Goal: Complete application form

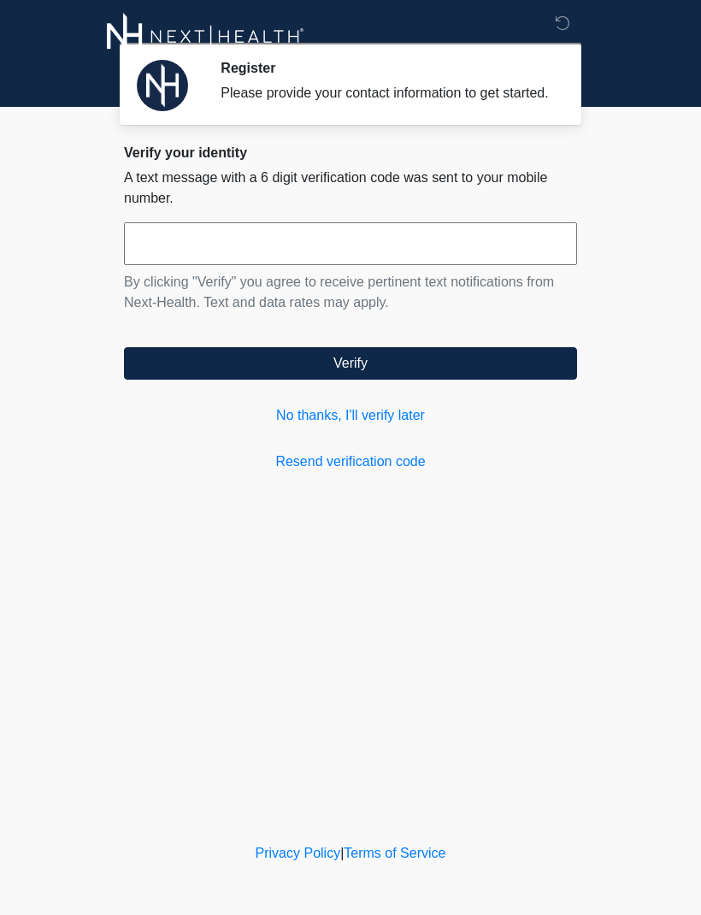
click at [332, 260] on input "text" at bounding box center [350, 243] width 453 height 43
type input "******"
click at [481, 367] on button "Verify" at bounding box center [350, 363] width 453 height 32
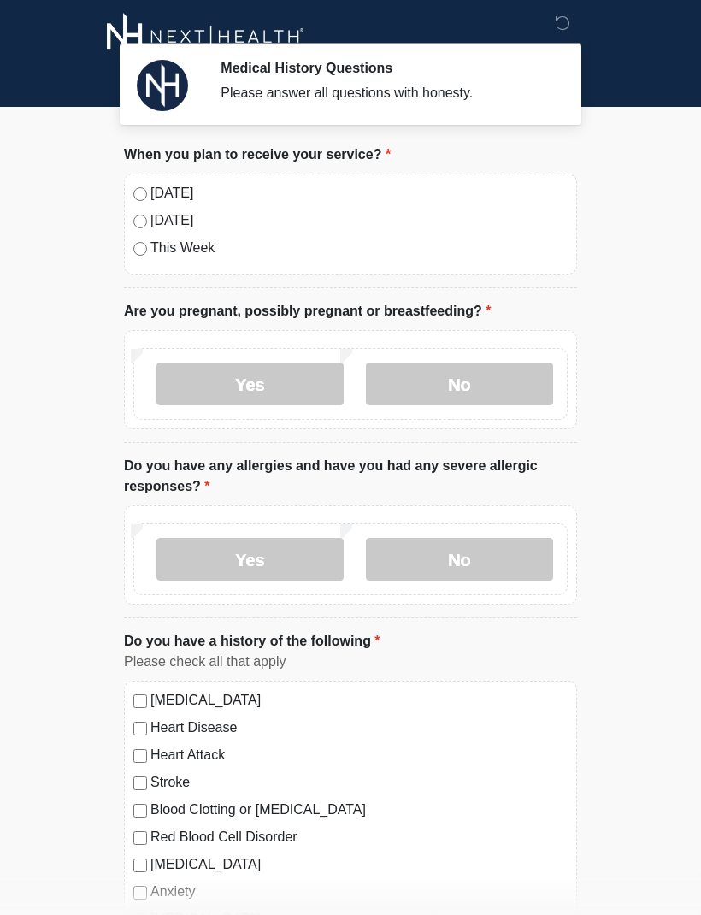
click at [476, 386] on label "No" at bounding box center [459, 384] width 187 height 43
click at [491, 567] on label "No" at bounding box center [459, 559] width 187 height 43
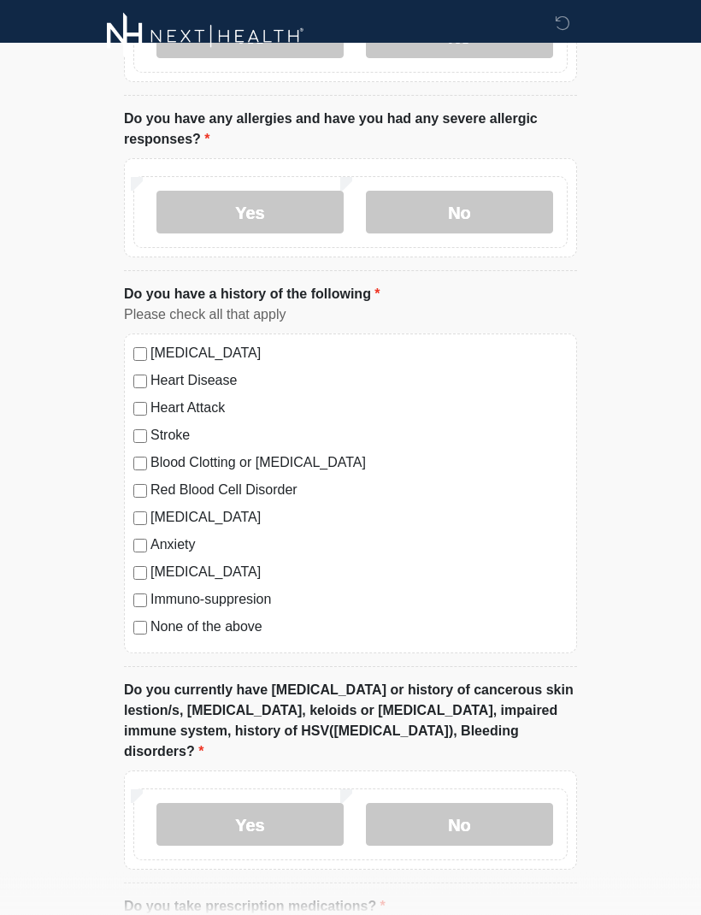
scroll to position [345, 0]
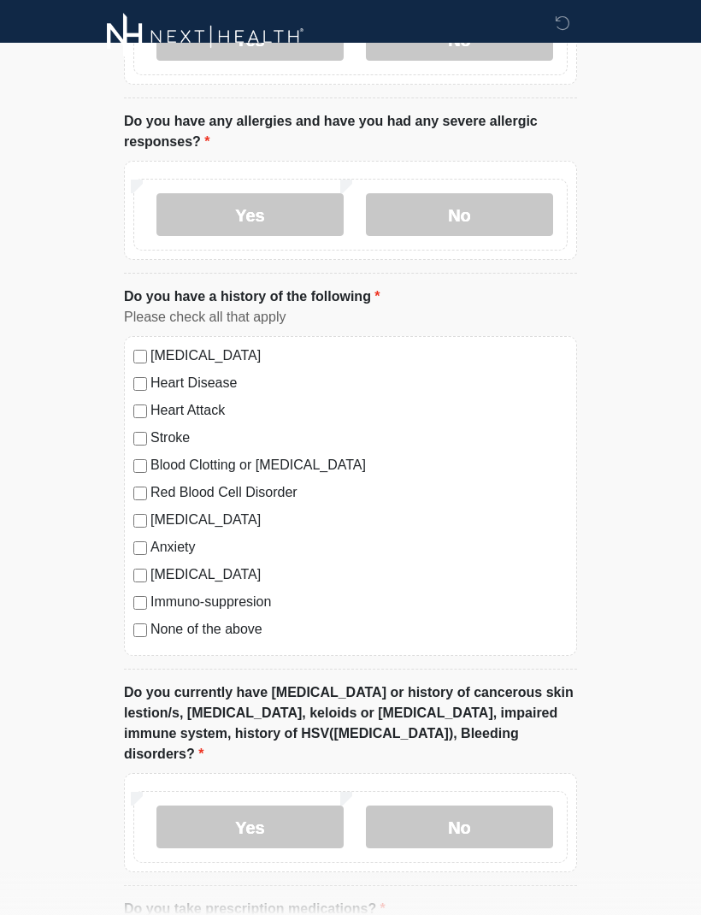
click at [134, 641] on div "[MEDICAL_DATA] Heart Disease Heart Attack Stroke Blood Clotting or [MEDICAL_DAT…" at bounding box center [350, 496] width 453 height 320
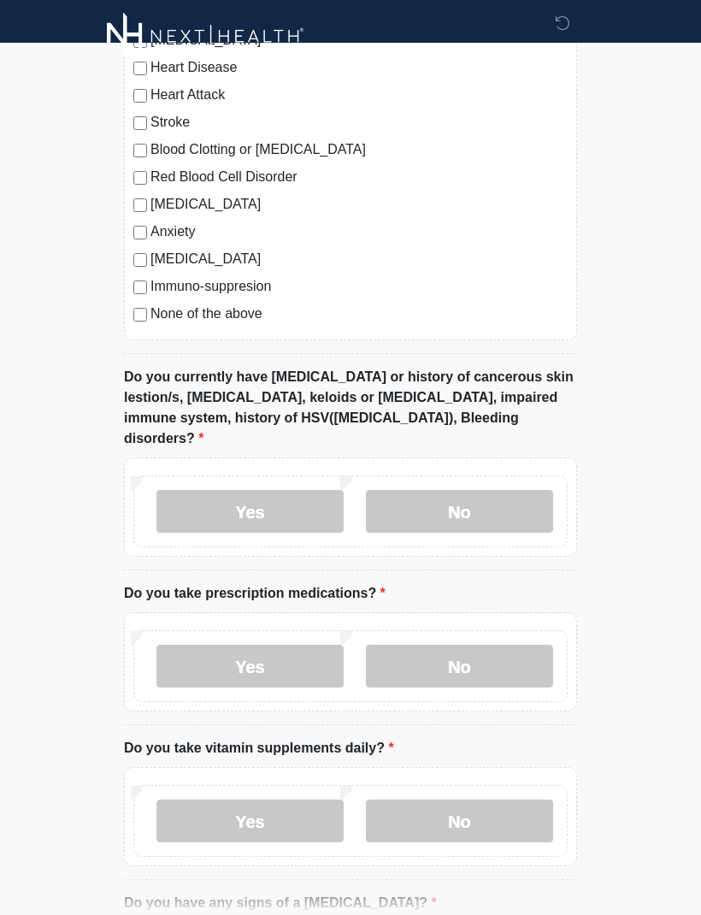
scroll to position [658, 0]
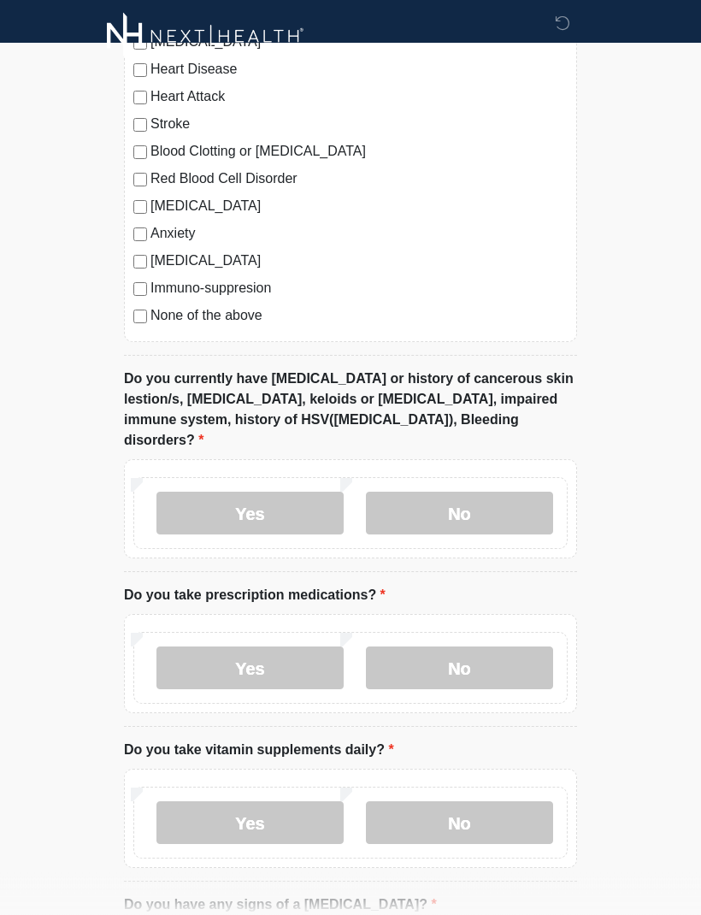
click at [497, 493] on label "No" at bounding box center [459, 514] width 187 height 43
click at [517, 646] on label "No" at bounding box center [459, 667] width 187 height 43
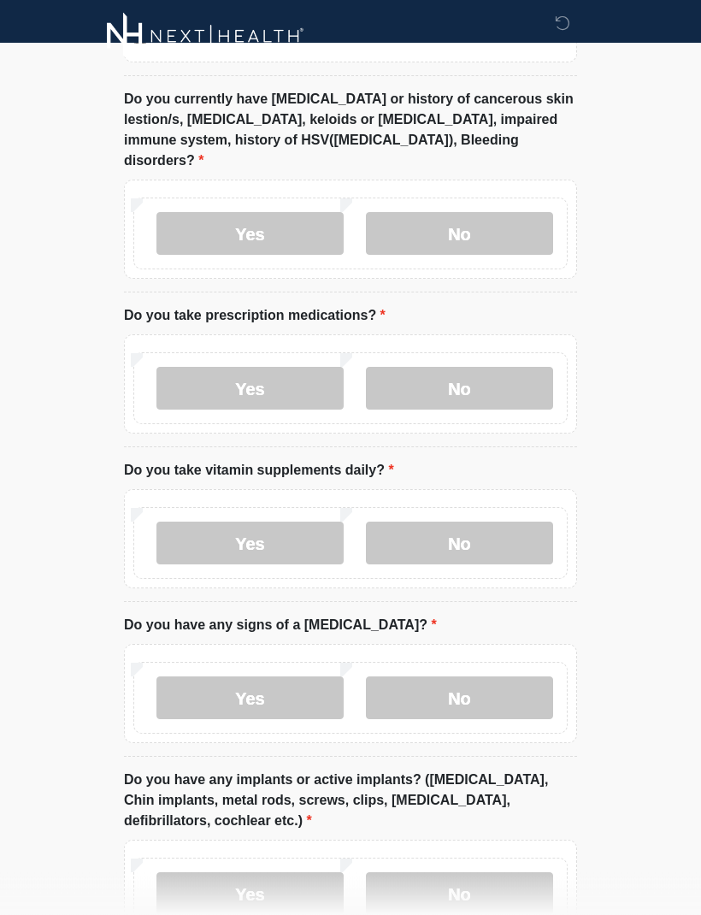
scroll to position [938, 0]
click at [484, 522] on label "No" at bounding box center [459, 543] width 187 height 43
click at [500, 676] on label "No" at bounding box center [459, 697] width 187 height 43
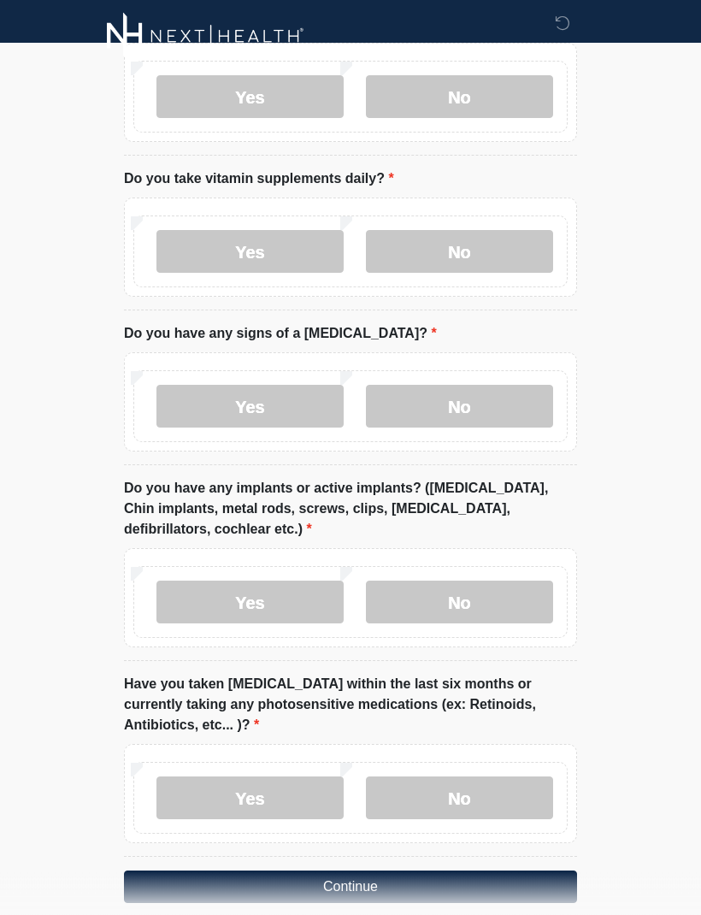
click at [492, 581] on label "No" at bounding box center [459, 602] width 187 height 43
click at [521, 784] on label "No" at bounding box center [459, 798] width 187 height 43
click at [485, 871] on button "Continue" at bounding box center [350, 887] width 453 height 32
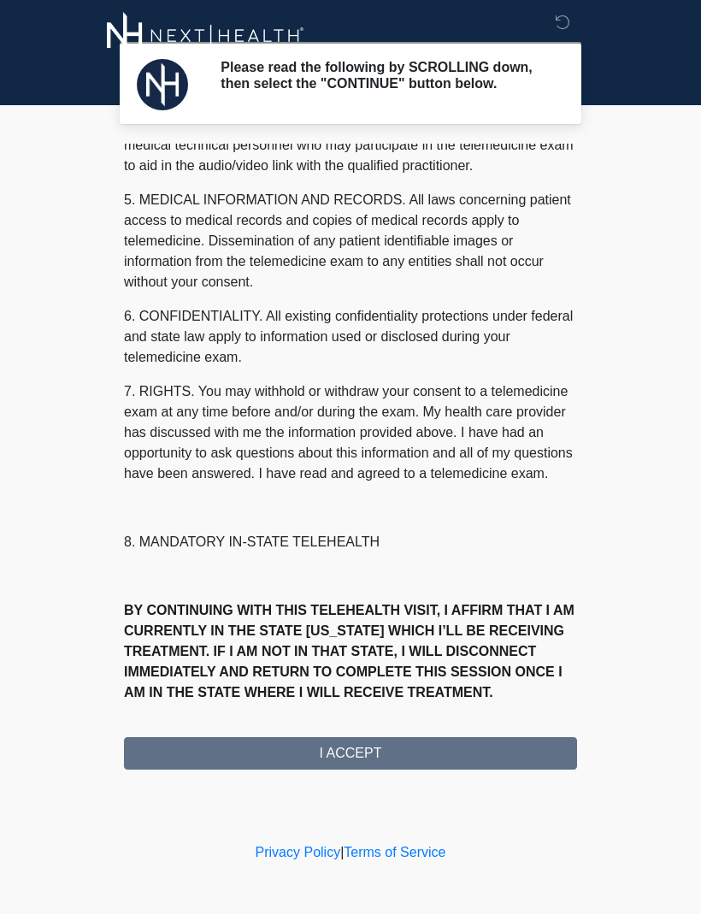
scroll to position [542, 0]
click at [463, 770] on button "I ACCEPT" at bounding box center [350, 754] width 453 height 32
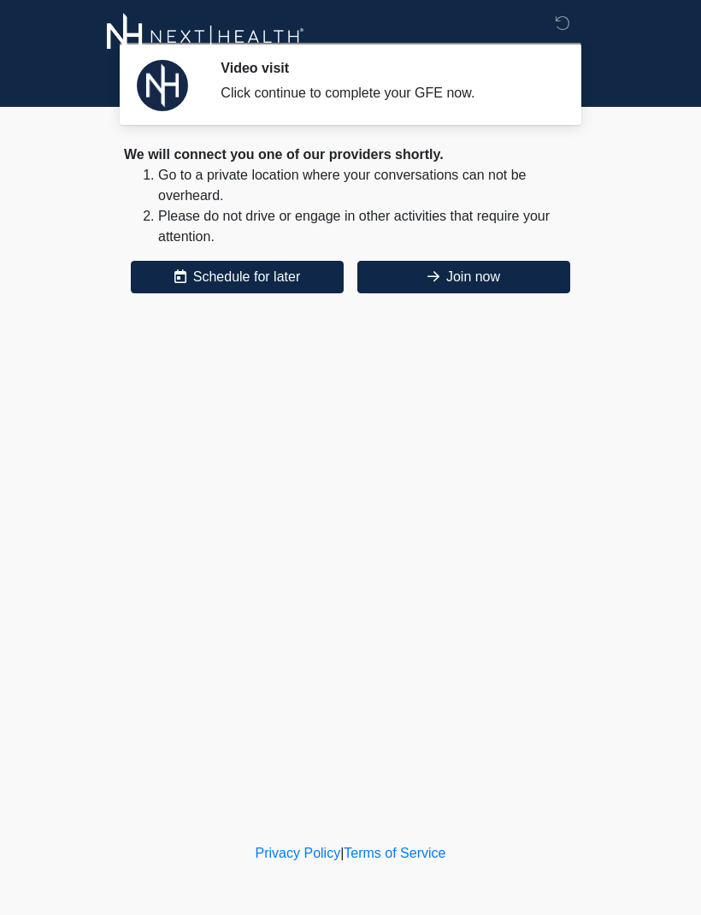
click at [491, 280] on button "Join now" at bounding box center [463, 277] width 213 height 32
